Goal: Navigation & Orientation: Find specific page/section

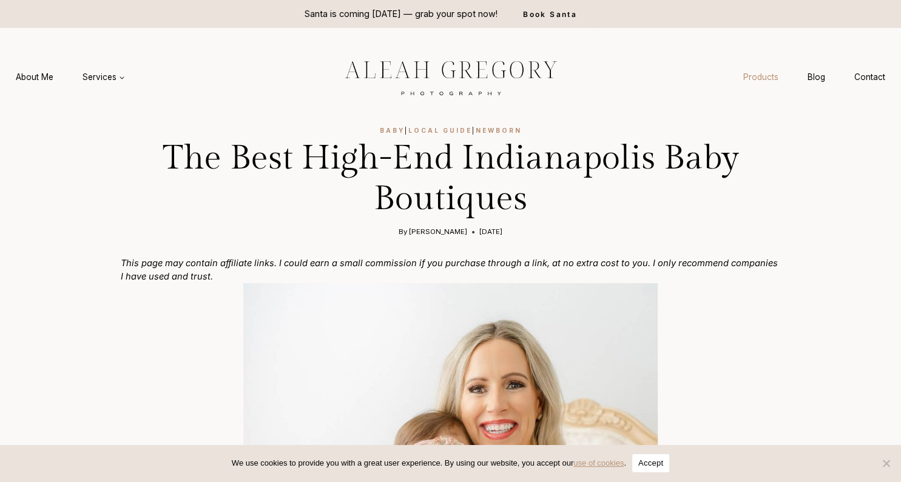
click at [752, 76] on link "Products" at bounding box center [760, 77] width 64 height 22
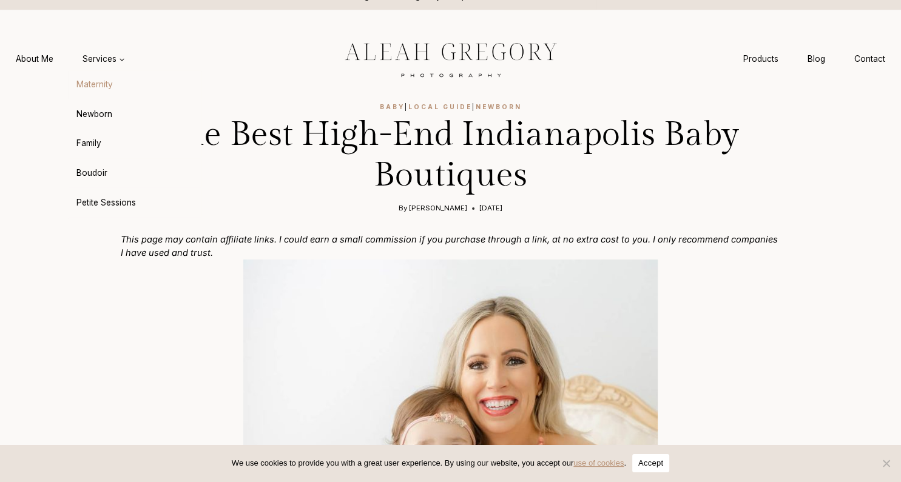
scroll to position [24, 0]
click at [96, 112] on link "Newborn" at bounding box center [134, 113] width 133 height 29
